Goal: Information Seeking & Learning: Learn about a topic

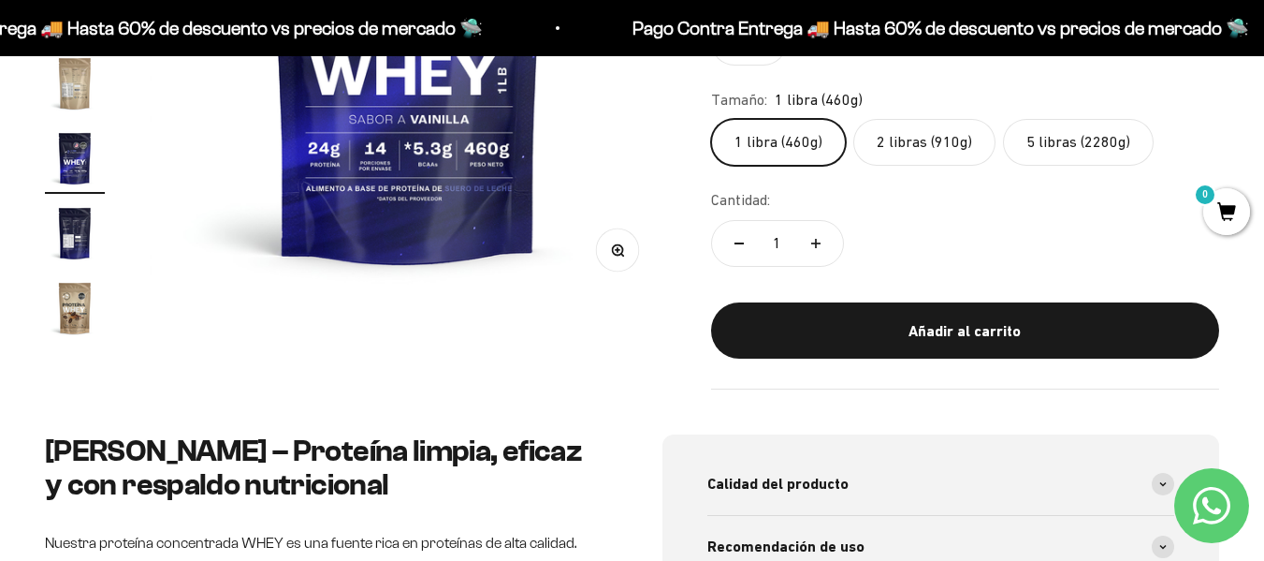
scroll to position [468, 0]
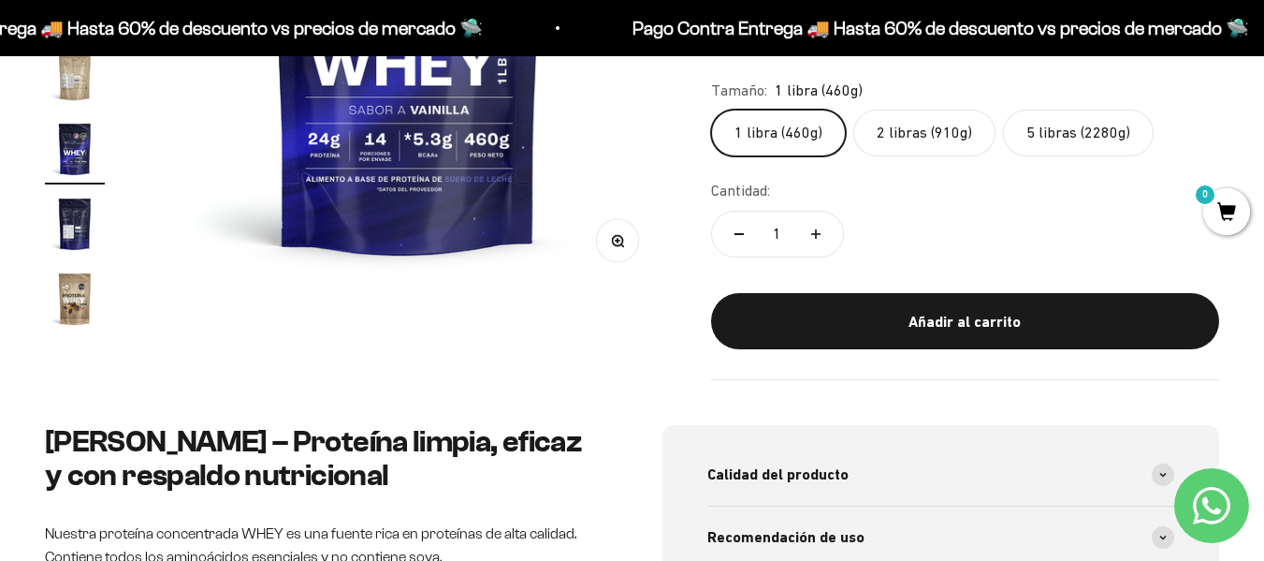
click at [65, 273] on img "Ir al artículo 20" at bounding box center [75, 299] width 60 height 60
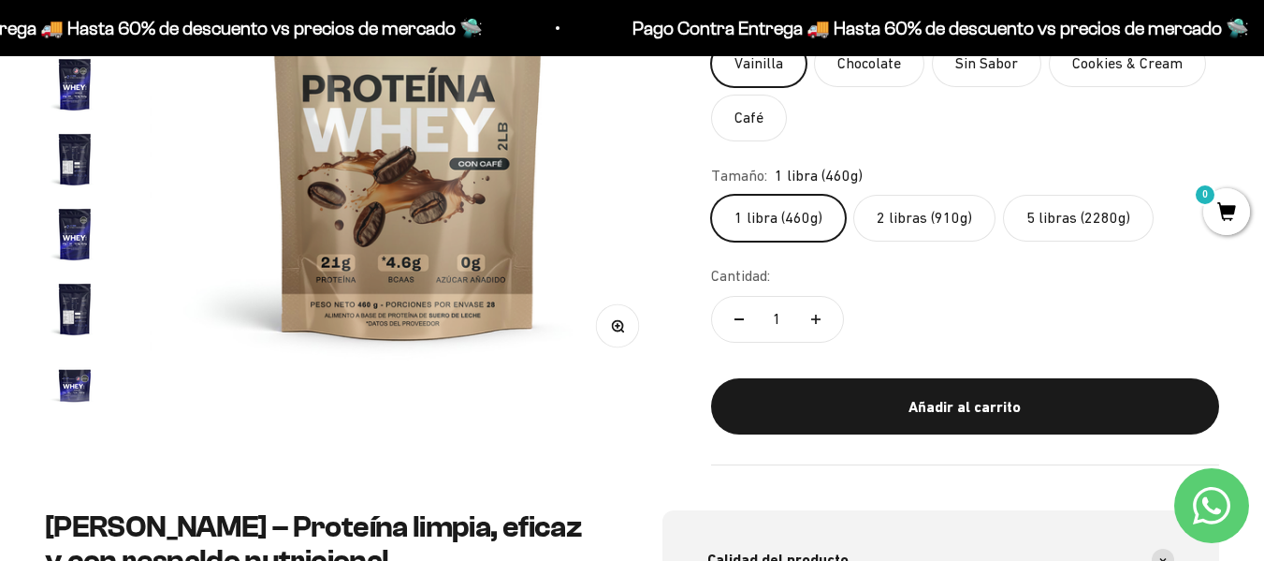
scroll to position [187, 0]
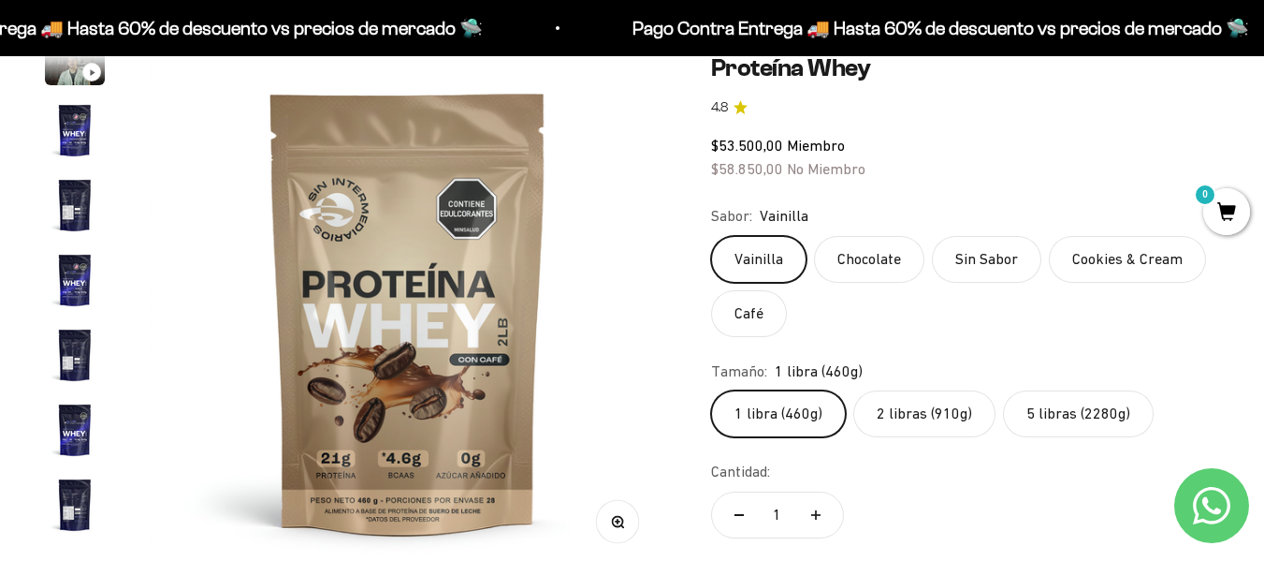
click at [80, 124] on img "Ir al artículo 4" at bounding box center [75, 130] width 60 height 60
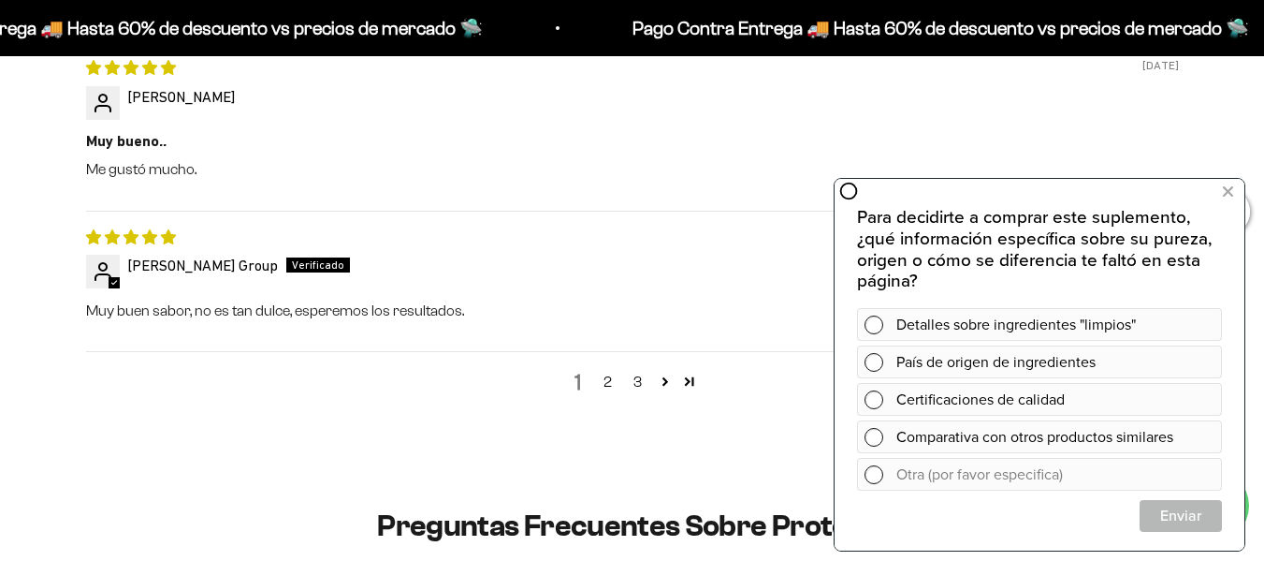
scroll to position [2433, 0]
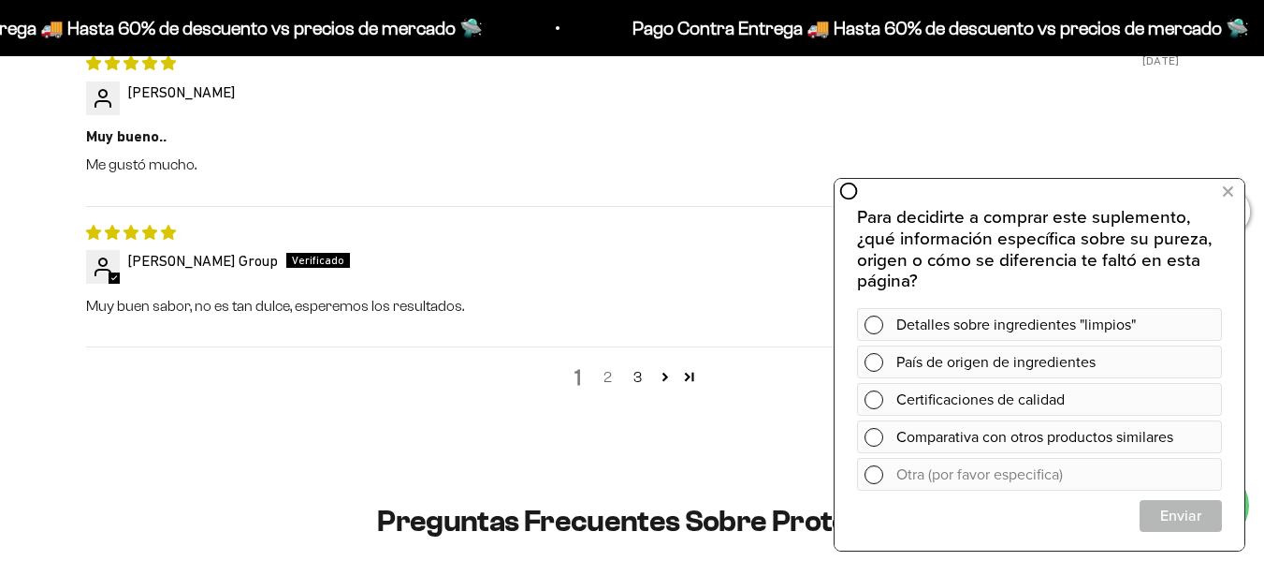
click at [615, 366] on link "2" at bounding box center [608, 377] width 30 height 22
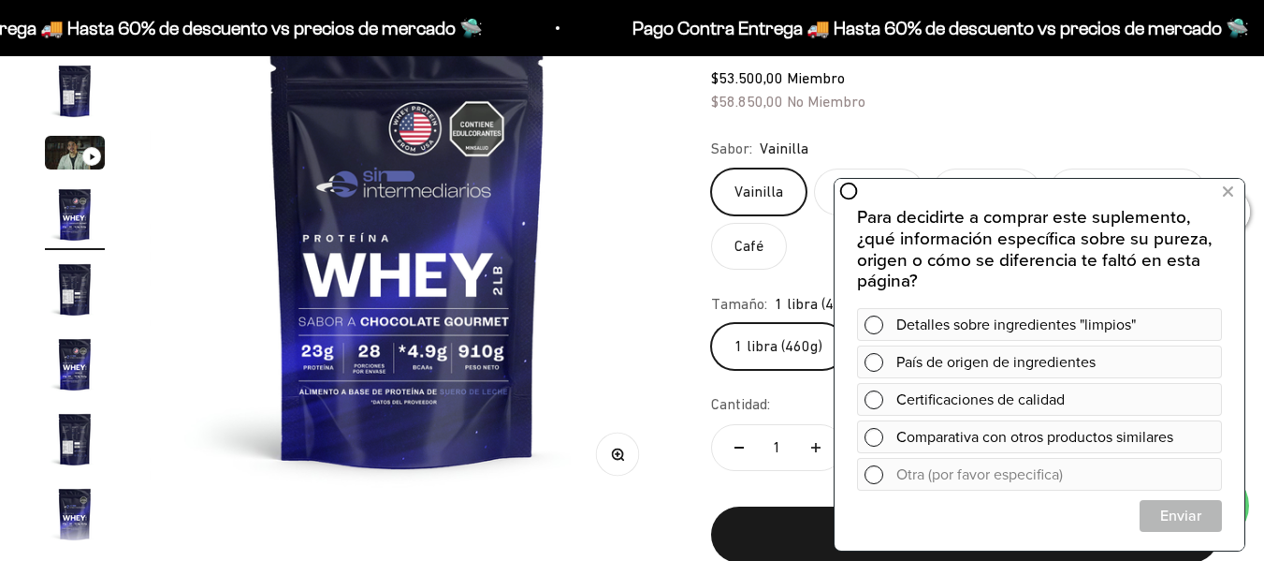
scroll to position [229, 0]
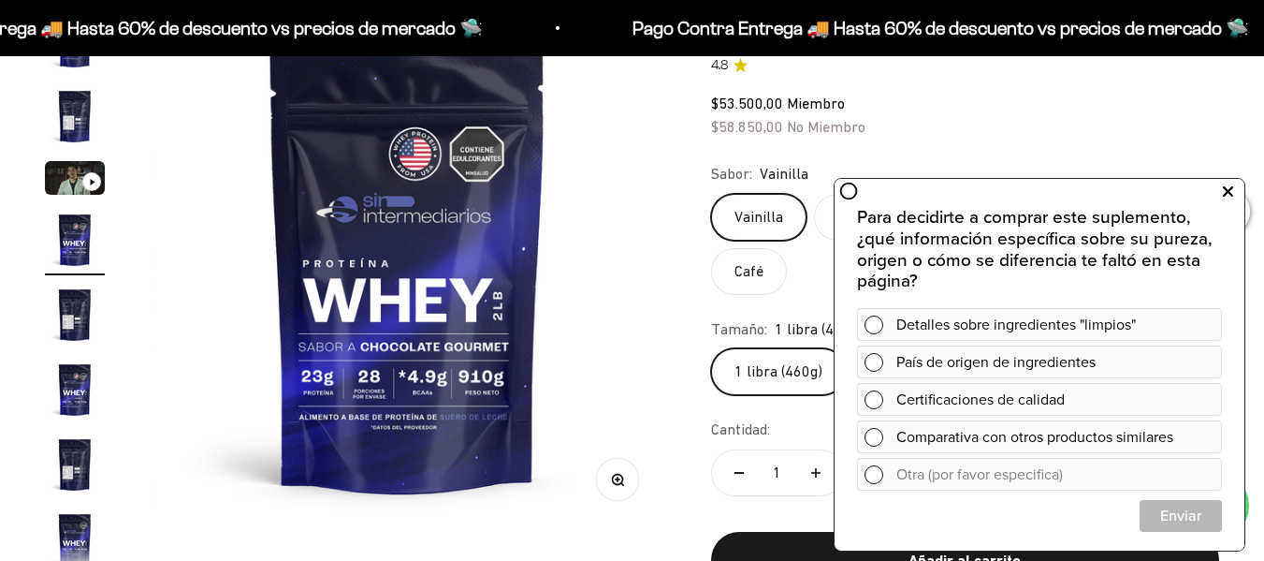
click at [1223, 192] on icon at bounding box center [1228, 192] width 10 height 24
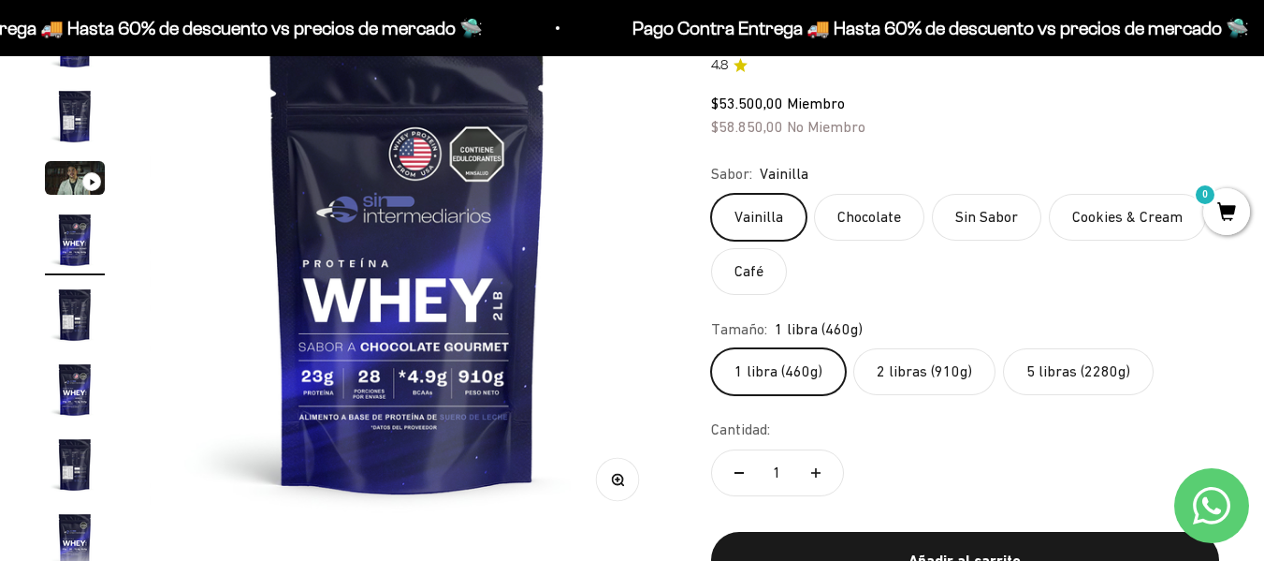
click at [491, 302] on img at bounding box center [408, 269] width 517 height 517
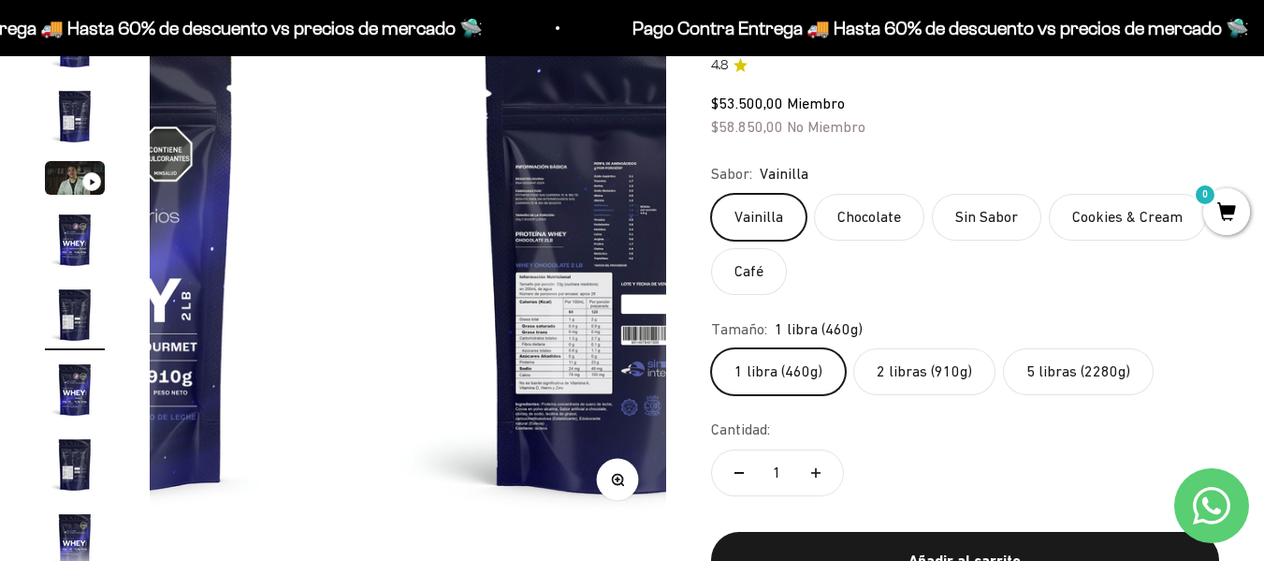
scroll to position [0, 2111]
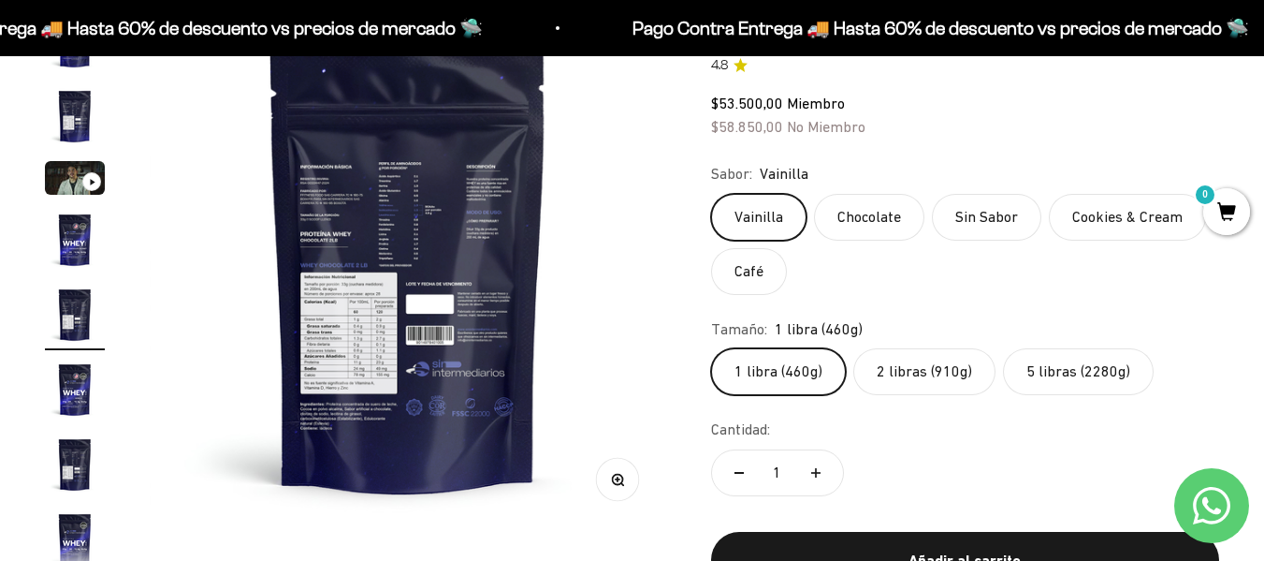
click at [387, 351] on img at bounding box center [408, 269] width 517 height 517
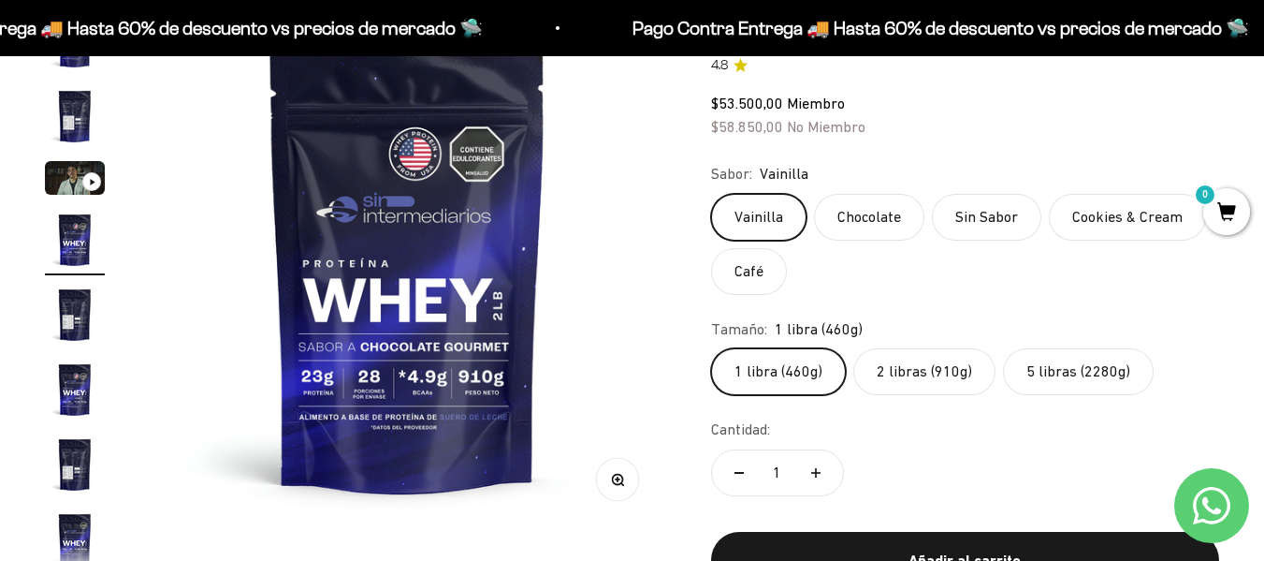
click at [580, 264] on img at bounding box center [408, 269] width 517 height 517
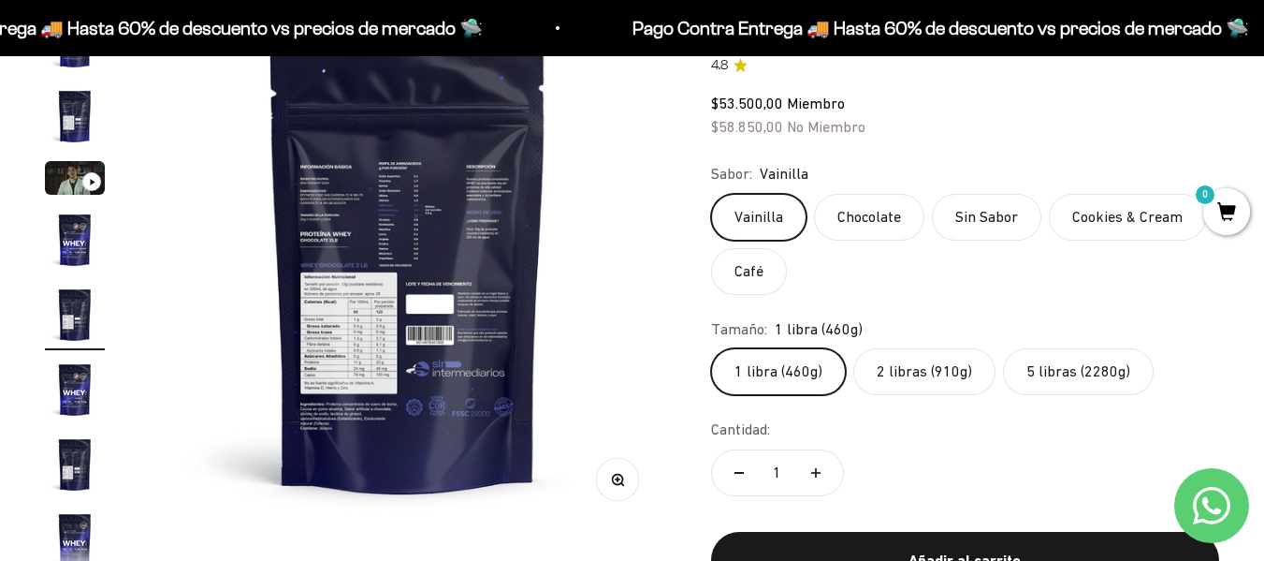
click at [617, 483] on icon "button" at bounding box center [617, 479] width 13 height 13
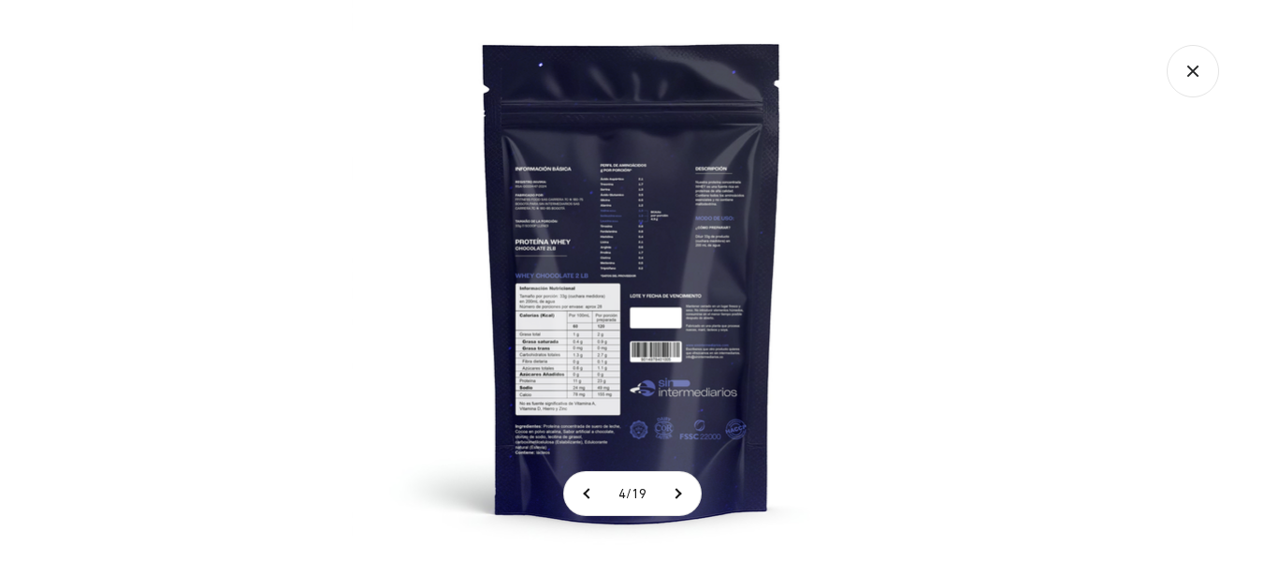
click at [628, 406] on img at bounding box center [632, 280] width 561 height 561
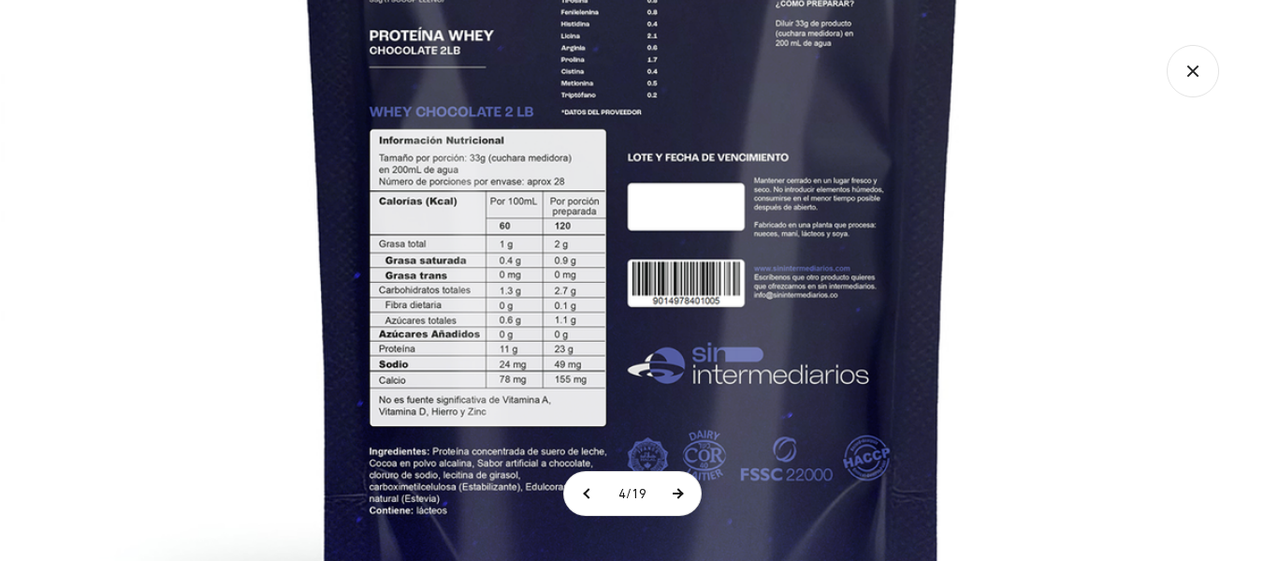
click at [682, 498] on button at bounding box center [677, 493] width 47 height 43
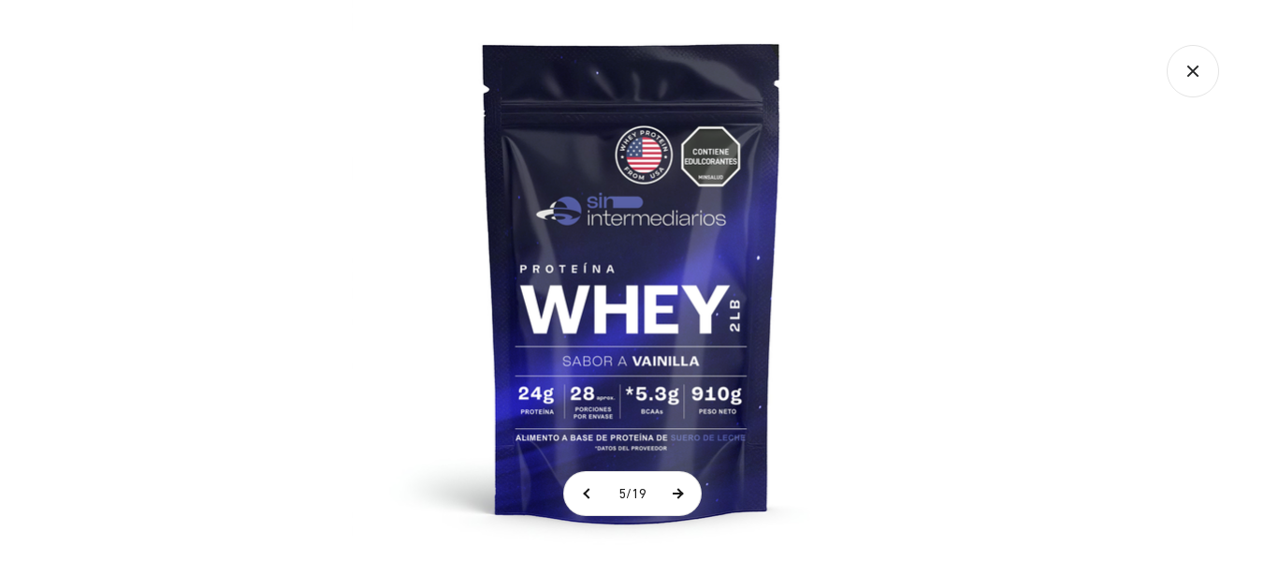
click at [682, 498] on button at bounding box center [677, 493] width 47 height 43
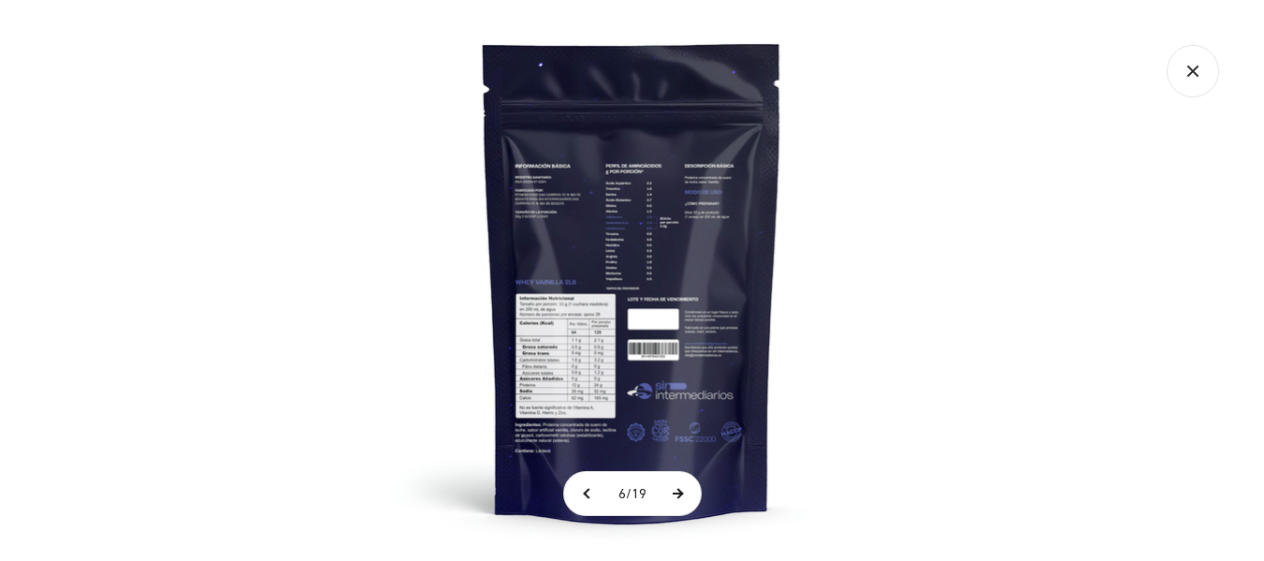
click at [682, 498] on button at bounding box center [677, 493] width 47 height 43
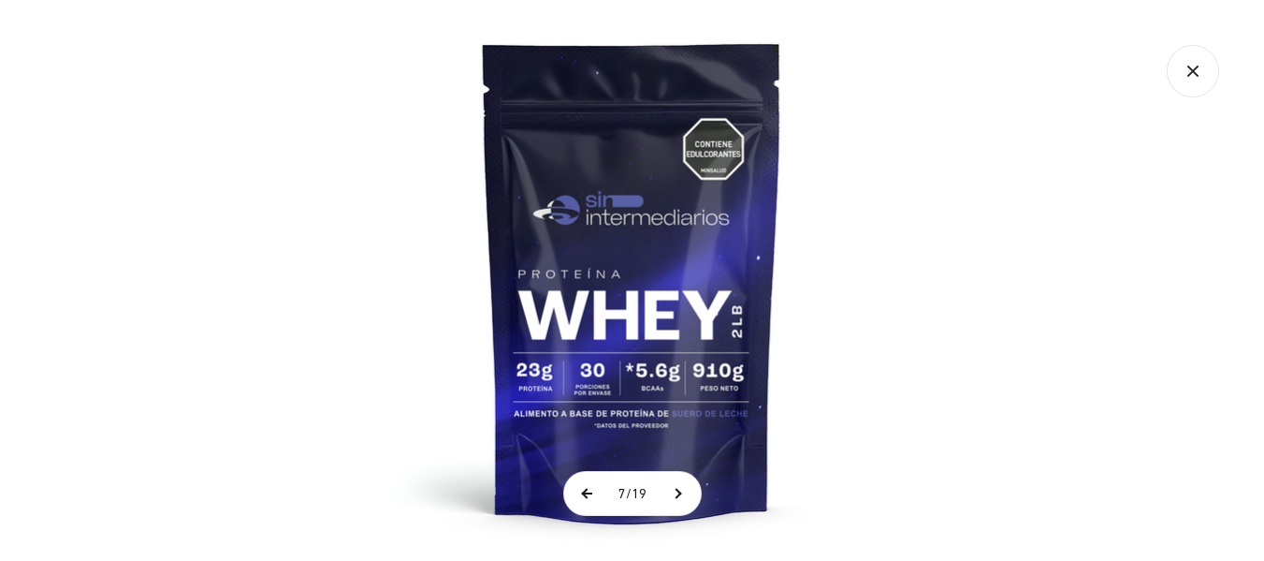
click at [565, 503] on button at bounding box center [587, 493] width 47 height 43
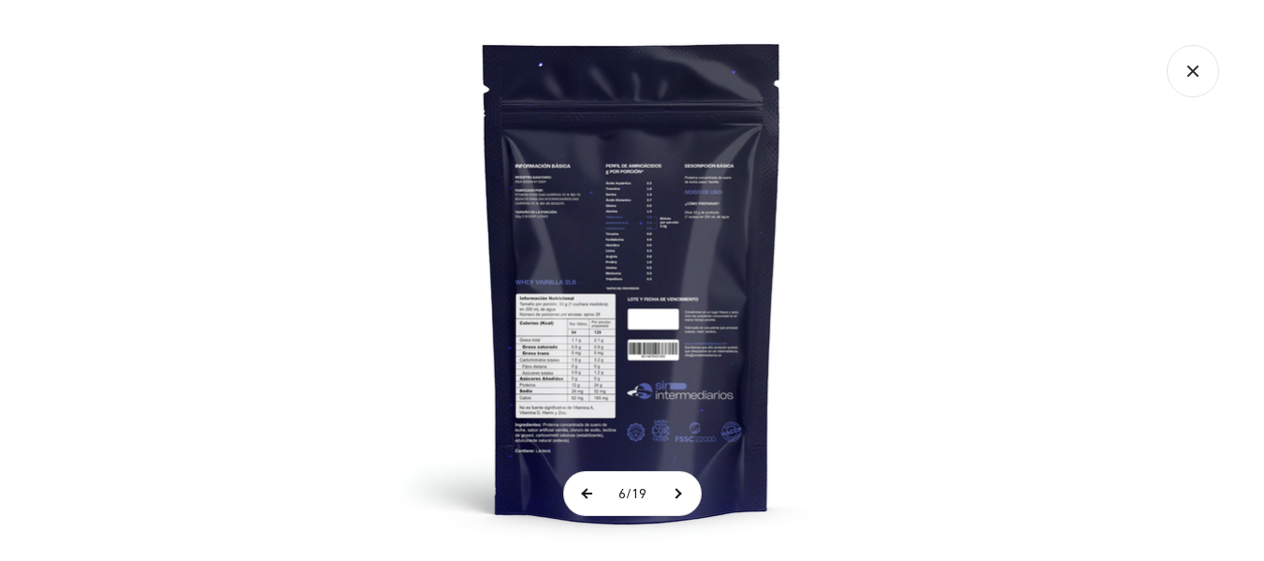
click at [565, 503] on button at bounding box center [587, 493] width 47 height 43
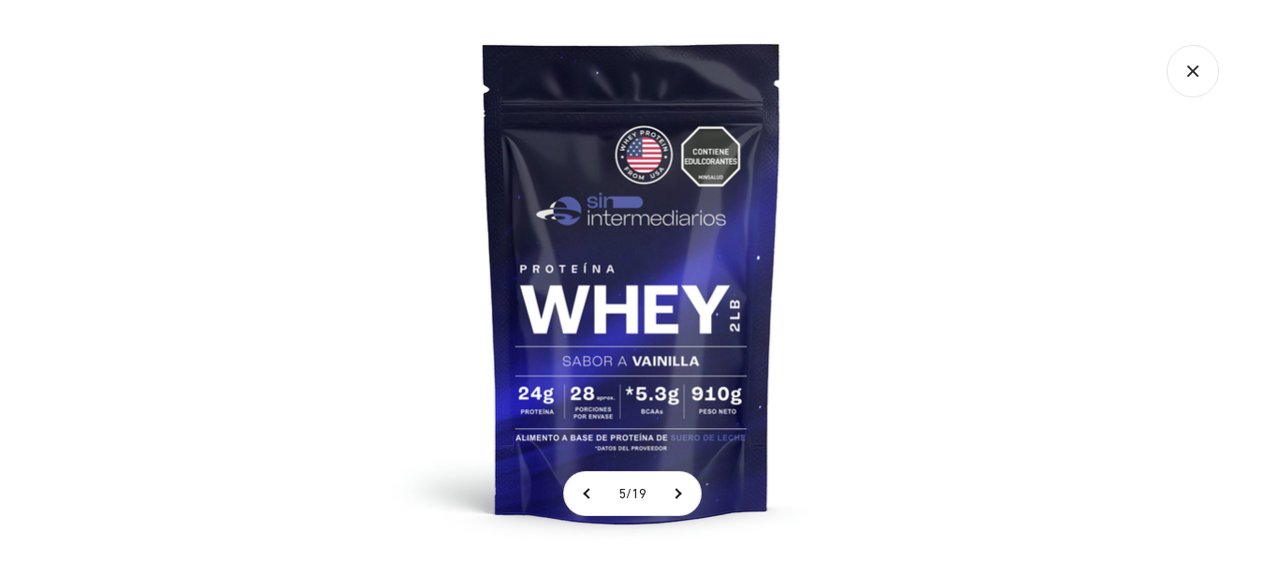
click at [1194, 65] on icon "Cerrar galería" at bounding box center [1193, 71] width 52 height 52
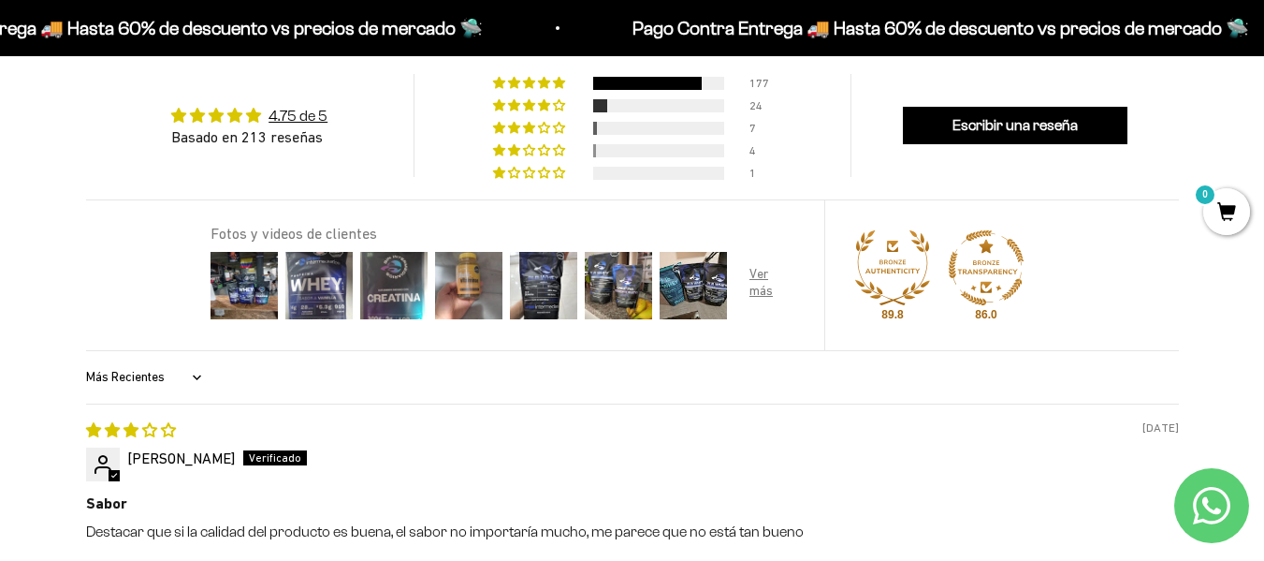
scroll to position [1685, 0]
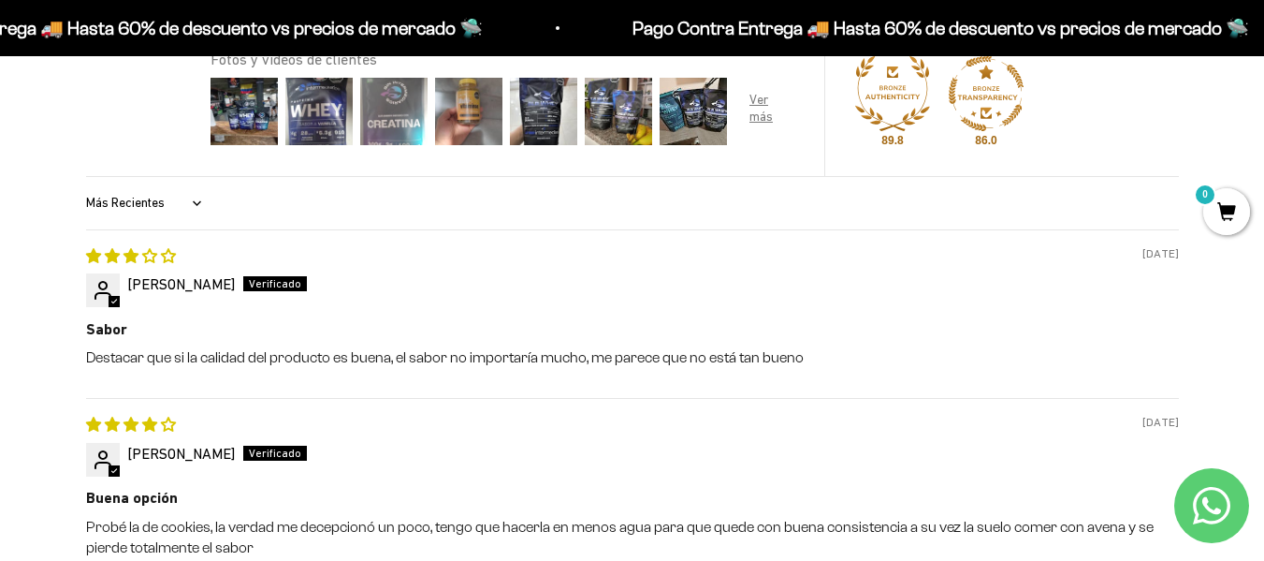
click at [376, 114] on img at bounding box center [394, 111] width 75 height 75
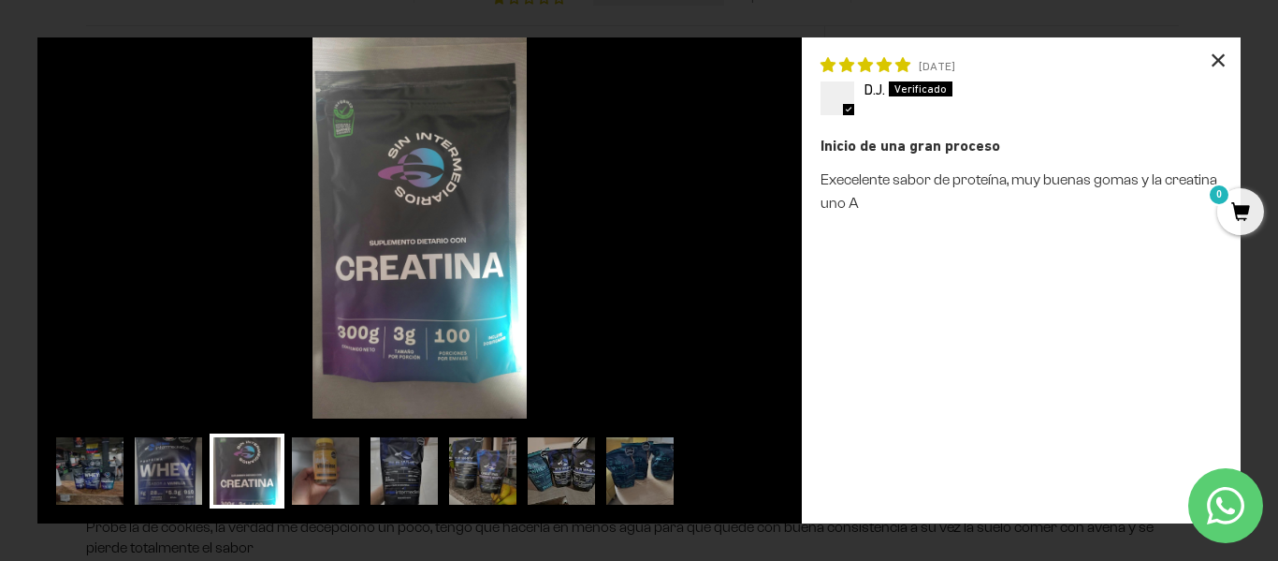
click at [1220, 48] on div "×" at bounding box center [1218, 59] width 45 height 45
